Goal: Task Accomplishment & Management: Manage account settings

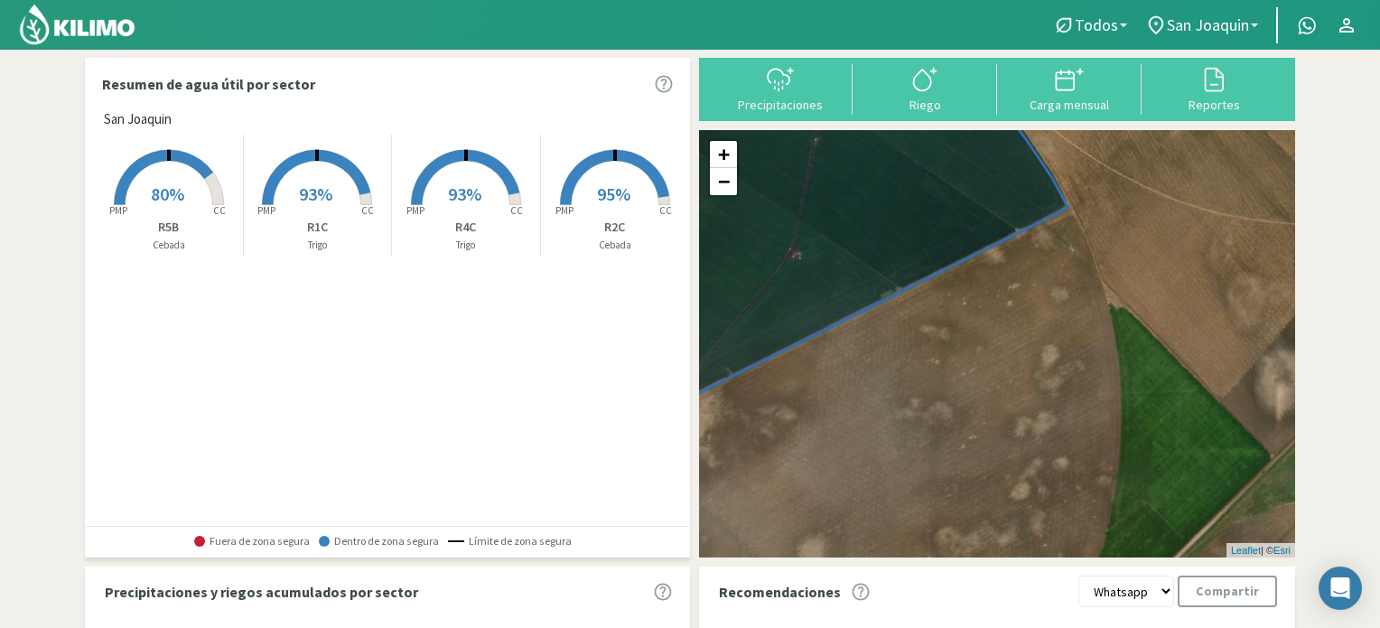
click at [207, 175] on icon at bounding box center [163, 177] width 99 height 55
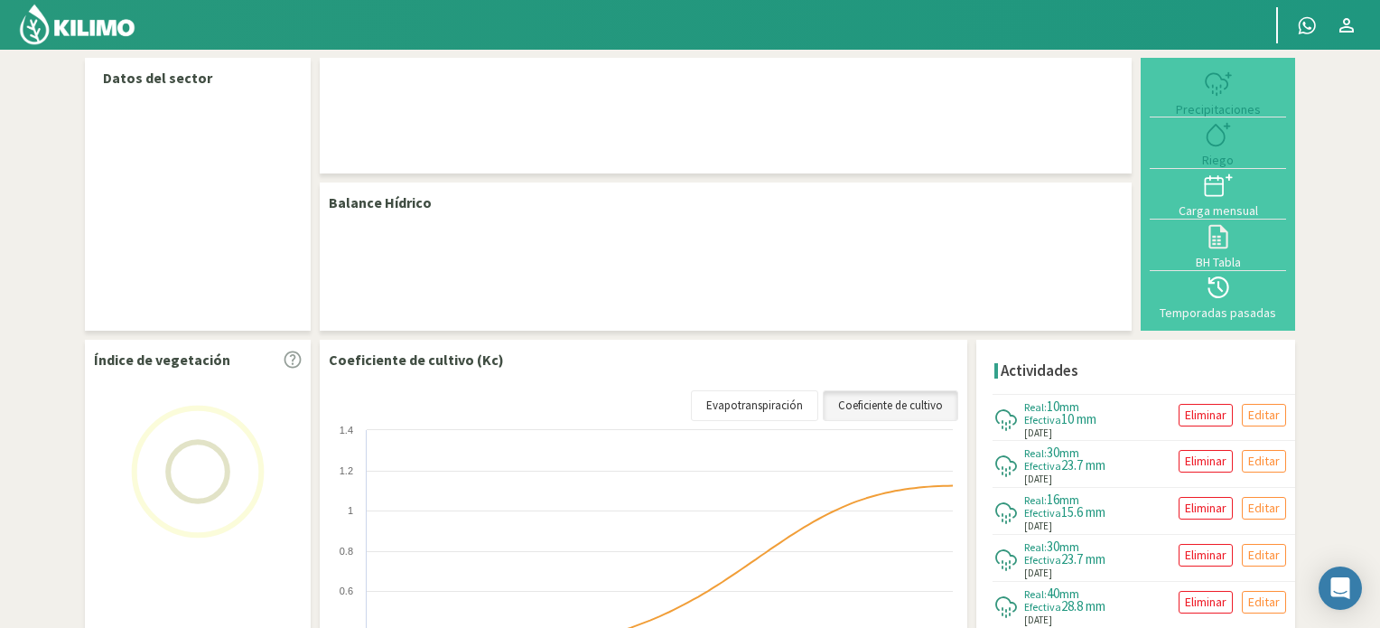
select select "3: Object"
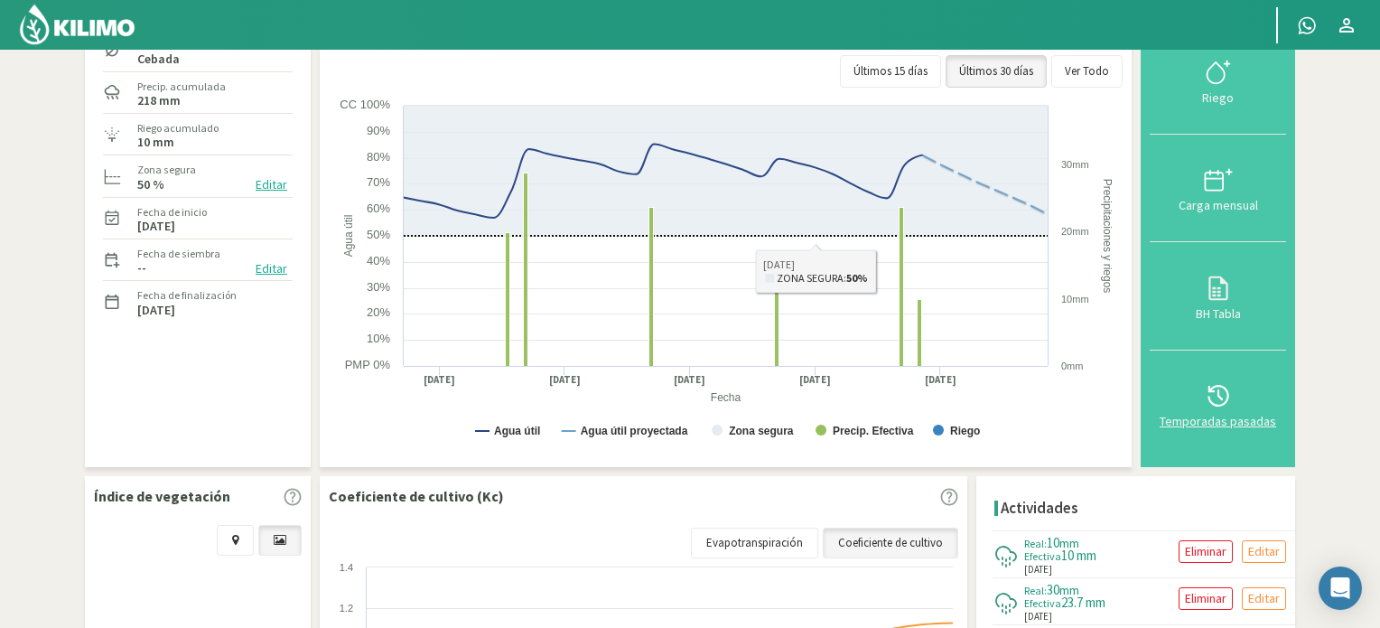
scroll to position [181, 0]
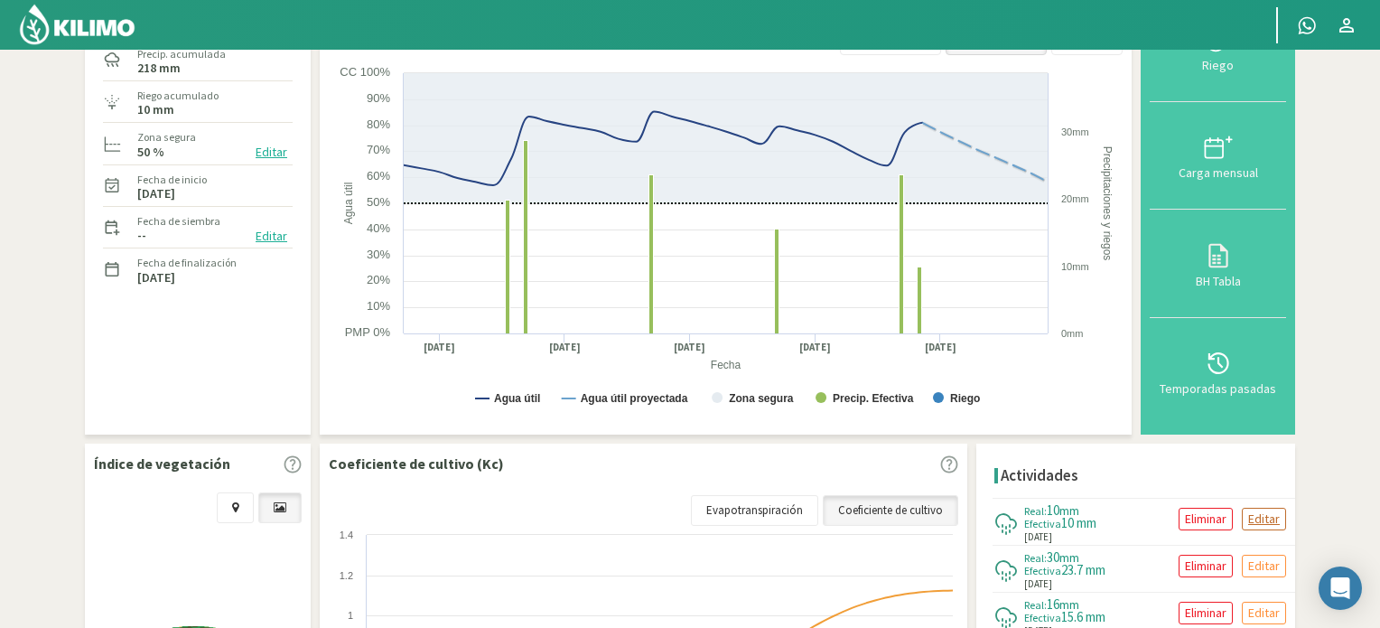
click at [1258, 514] on p "Editar" at bounding box center [1264, 518] width 32 height 21
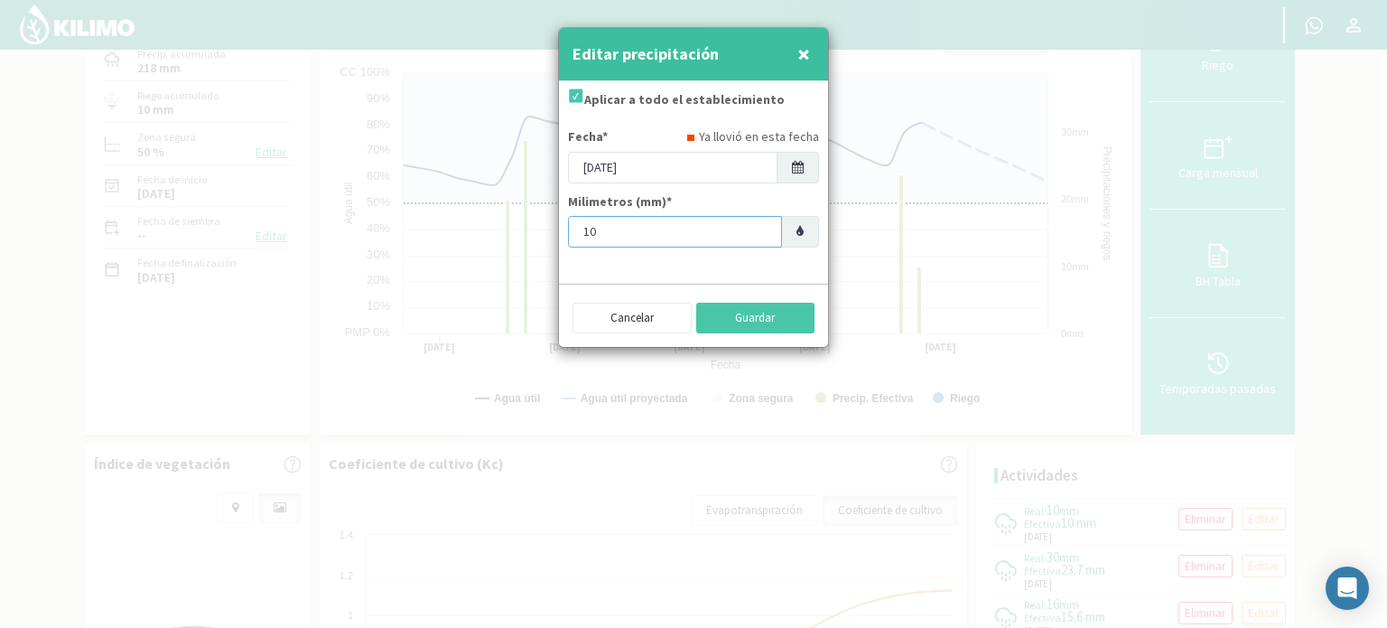
click at [647, 230] on input "10" at bounding box center [675, 232] width 214 height 32
type input "1"
type input "8"
click at [740, 321] on button "Guardar" at bounding box center [755, 317] width 119 height 31
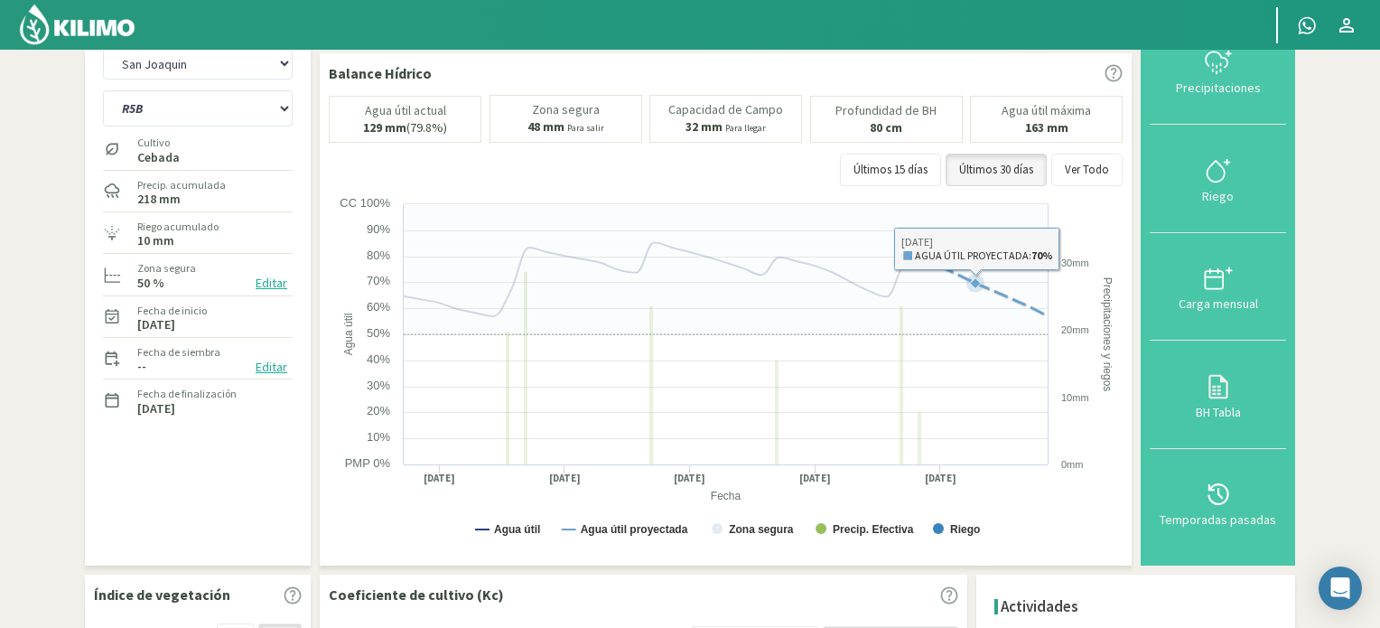
scroll to position [0, 0]
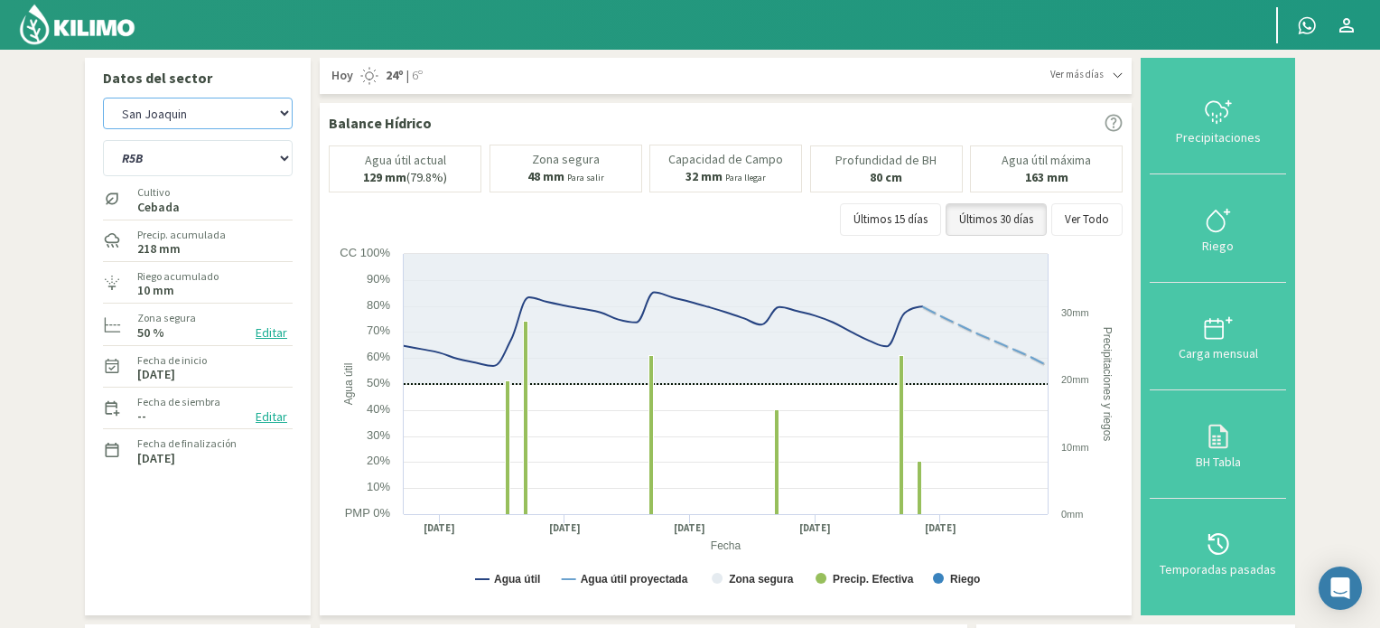
click at [232, 107] on select "San [PERSON_NAME] San [PERSON_NAME] - 40cm" at bounding box center [198, 114] width 190 height 32
click at [103, 98] on select "San [PERSON_NAME] San [PERSON_NAME] - 40cm" at bounding box center [198, 114] width 190 height 32
select select "3: Object"
select select "4: Object"
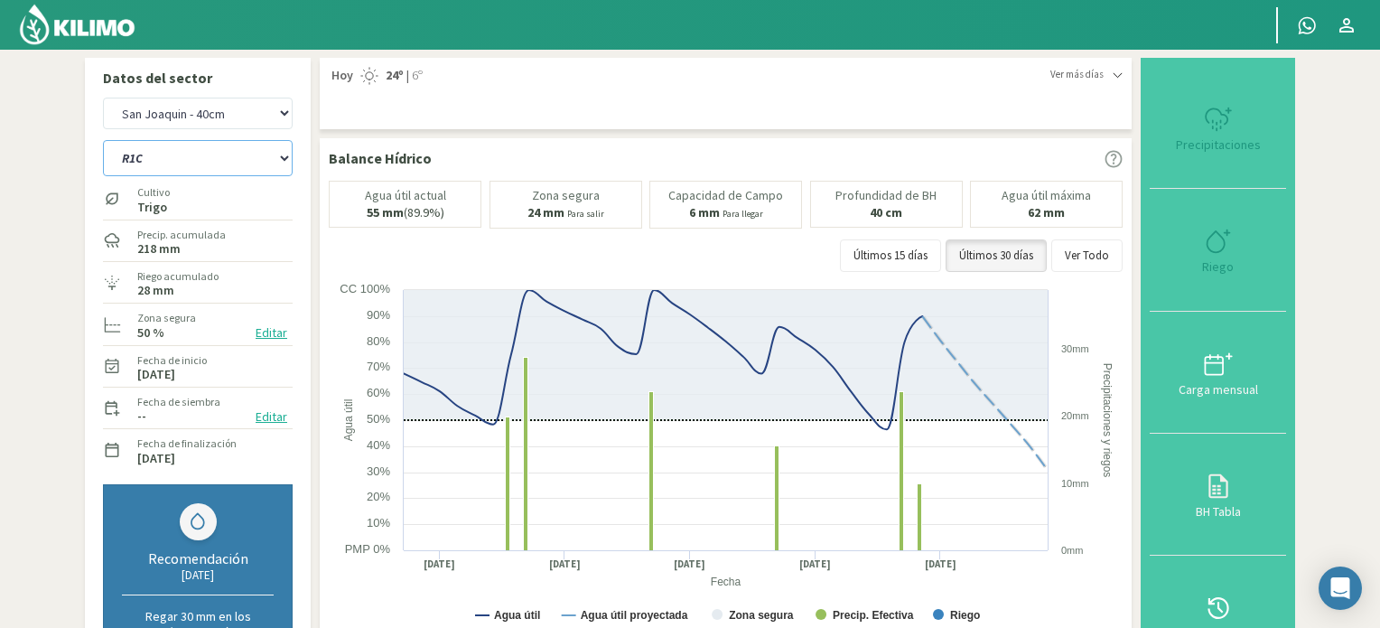
click at [206, 158] on select "R1C R2C R4C R5B" at bounding box center [198, 158] width 190 height 36
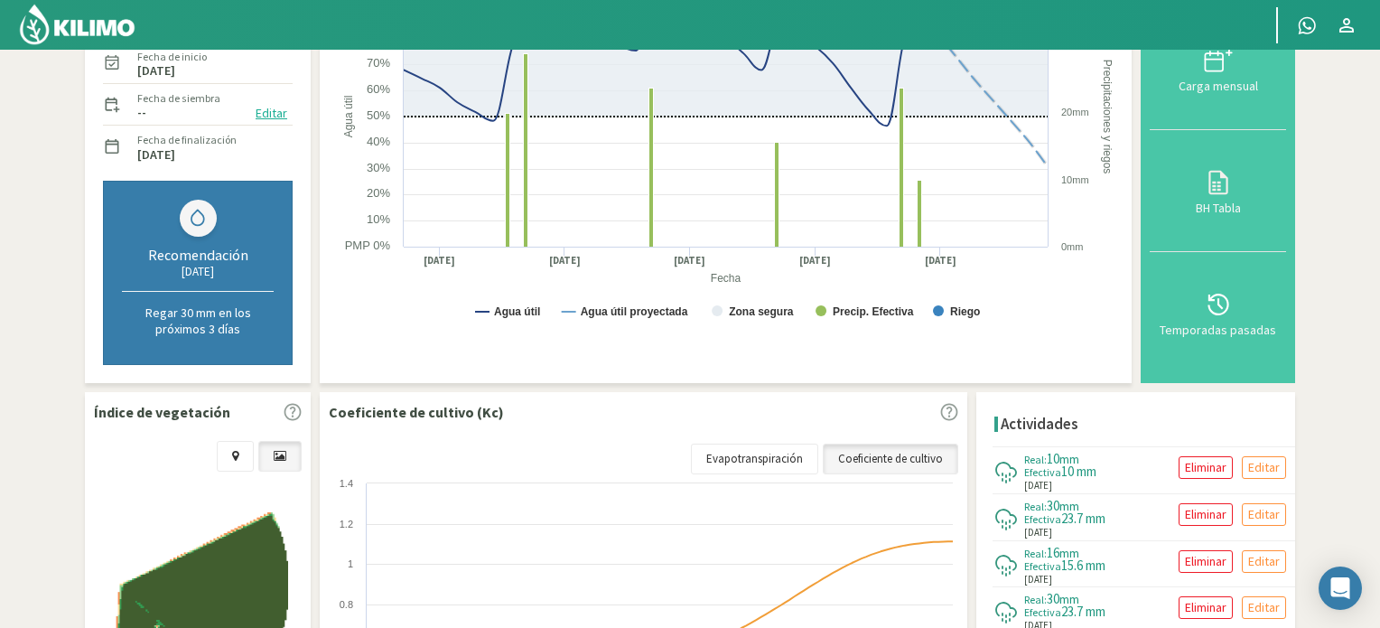
scroll to position [361, 0]
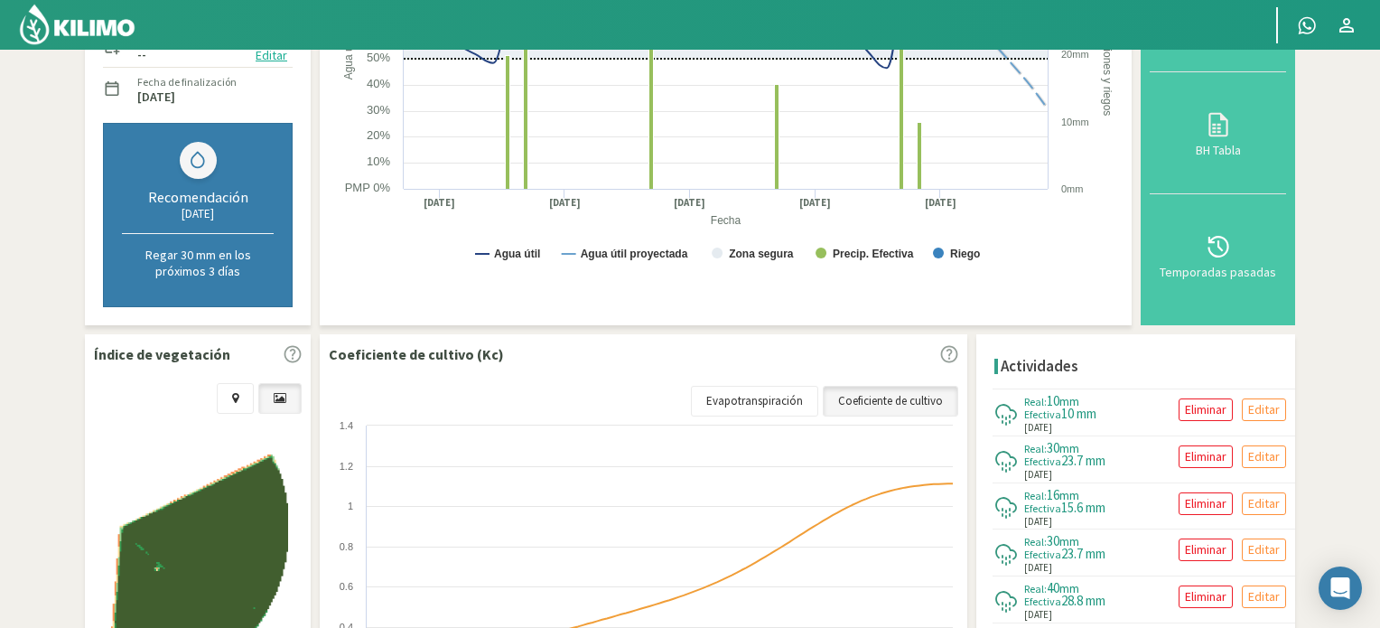
click at [1256, 405] on p "Editar" at bounding box center [1264, 409] width 32 height 21
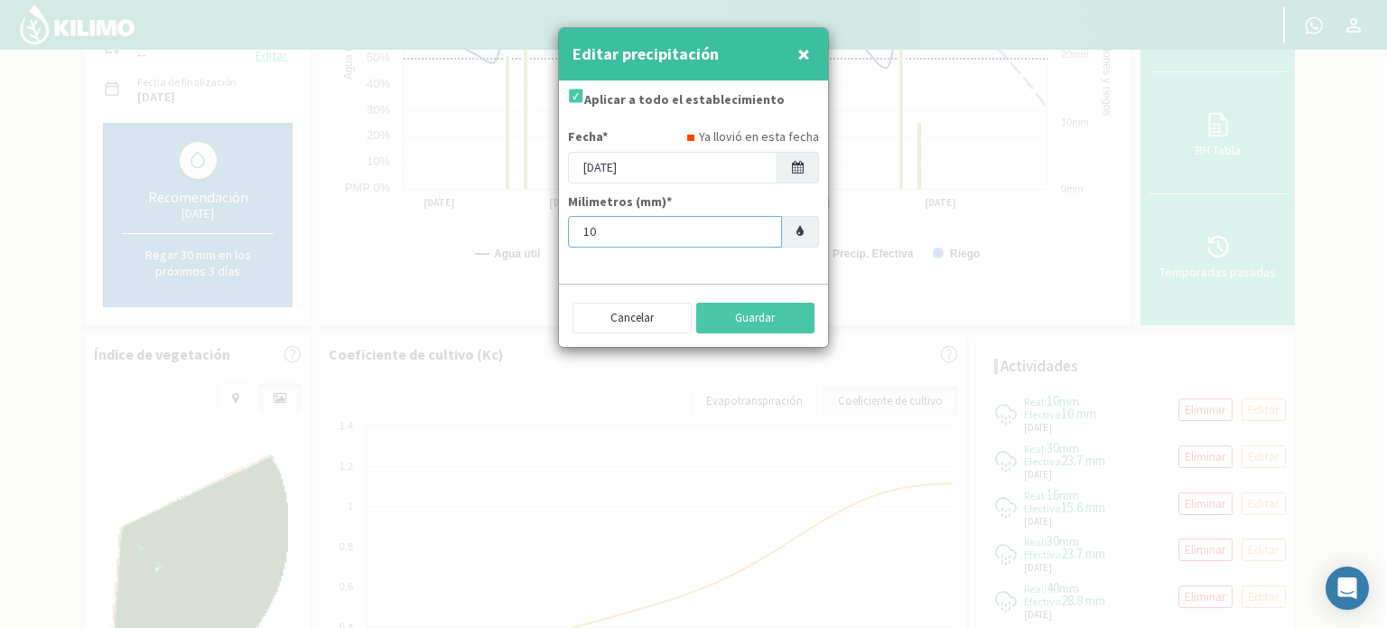
click at [647, 230] on input "10" at bounding box center [675, 232] width 214 height 32
type input "1"
type input "8"
click at [745, 305] on button "Guardar" at bounding box center [755, 317] width 119 height 31
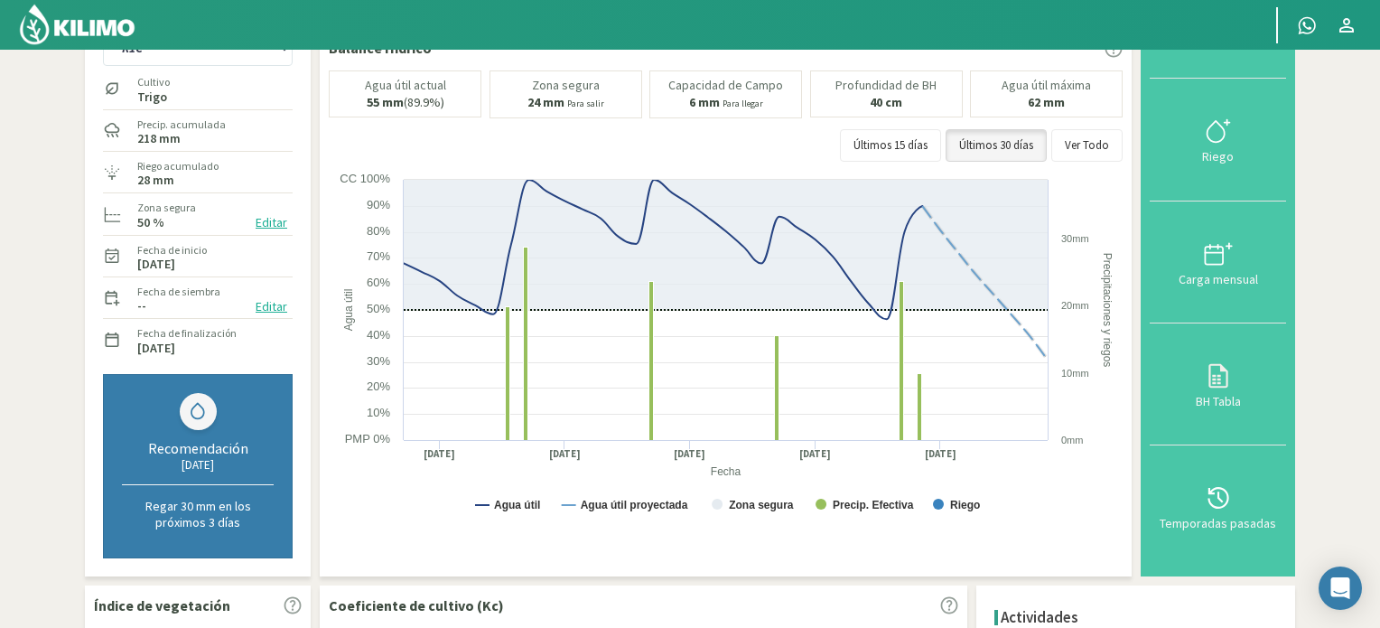
scroll to position [90, 0]
